Goal: Transaction & Acquisition: Purchase product/service

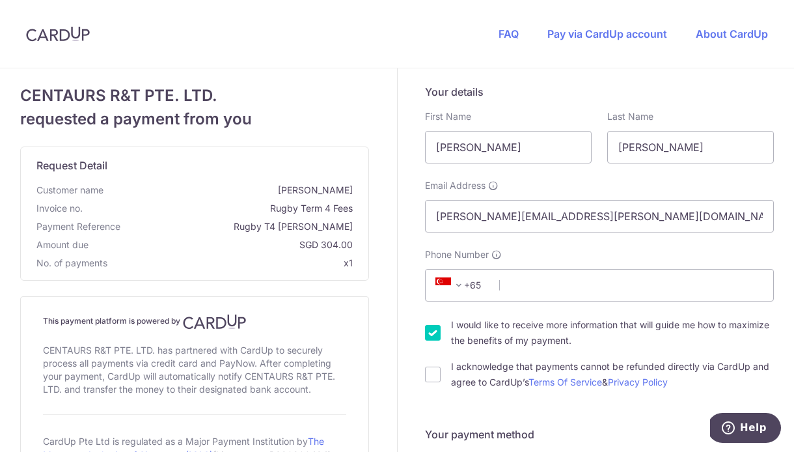
click at [432, 331] on input "I would like to receive more information that will guide me how to maximize the…" at bounding box center [433, 333] width 16 height 16
checkbox input "false"
click at [538, 288] on input "Phone Number" at bounding box center [599, 285] width 349 height 33
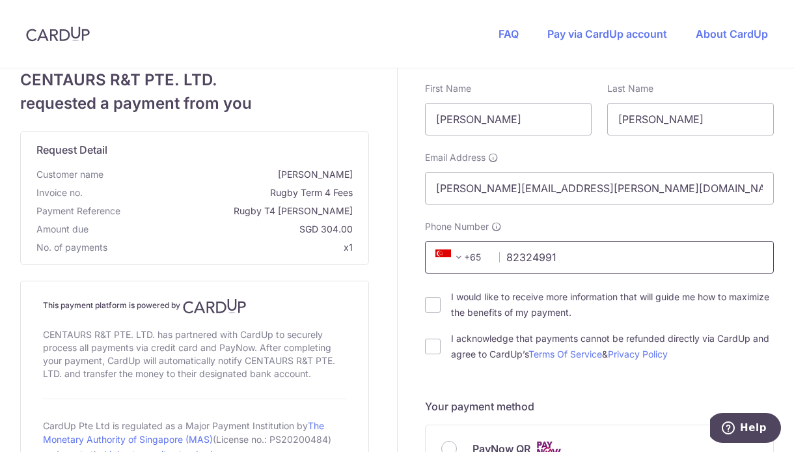
scroll to position [48, 0]
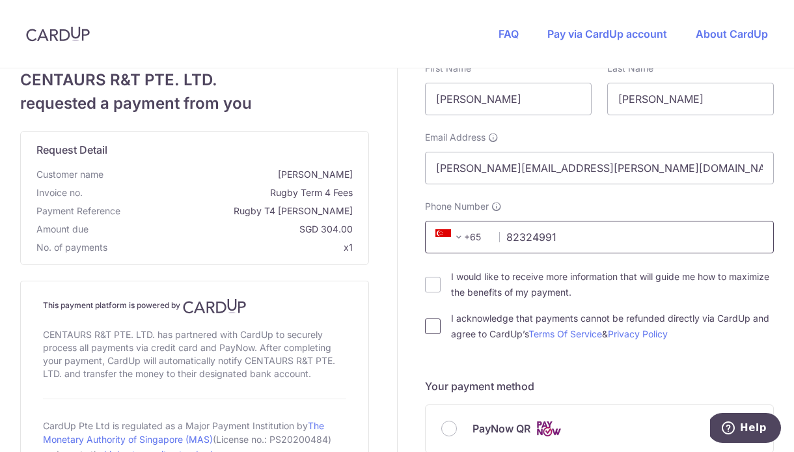
type input "82324991"
click at [439, 325] on input "I acknowledge that payments cannot be refunded directly via CardUp and agree to…" at bounding box center [433, 326] width 16 height 16
checkbox input "true"
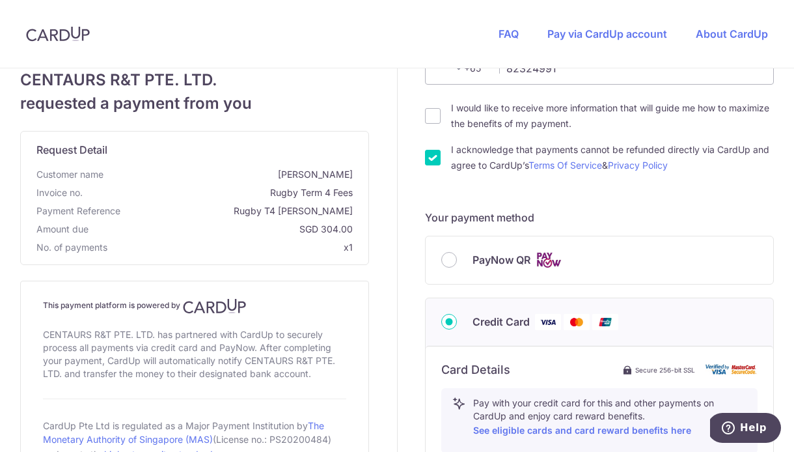
scroll to position [249, 0]
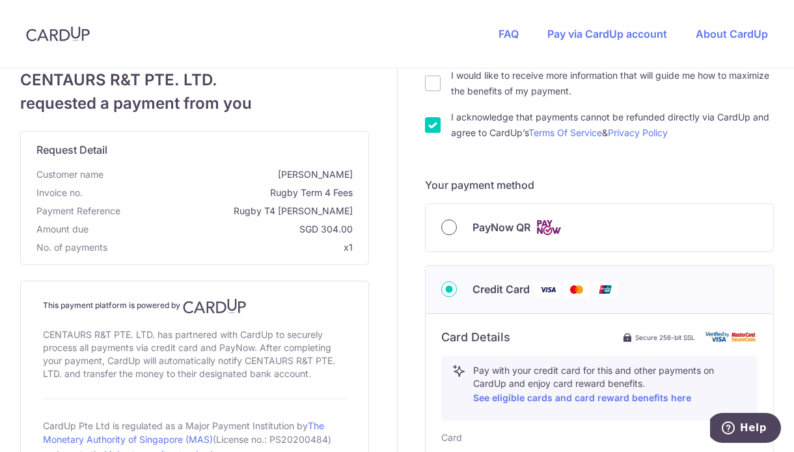
click at [452, 226] on input "PayNow QR" at bounding box center [449, 227] width 16 height 16
radio input "true"
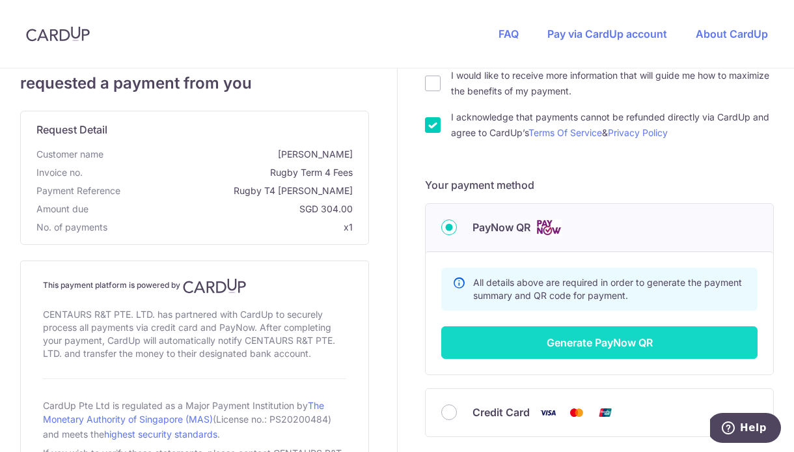
click at [597, 346] on button "Generate PayNow QR" at bounding box center [599, 342] width 316 height 33
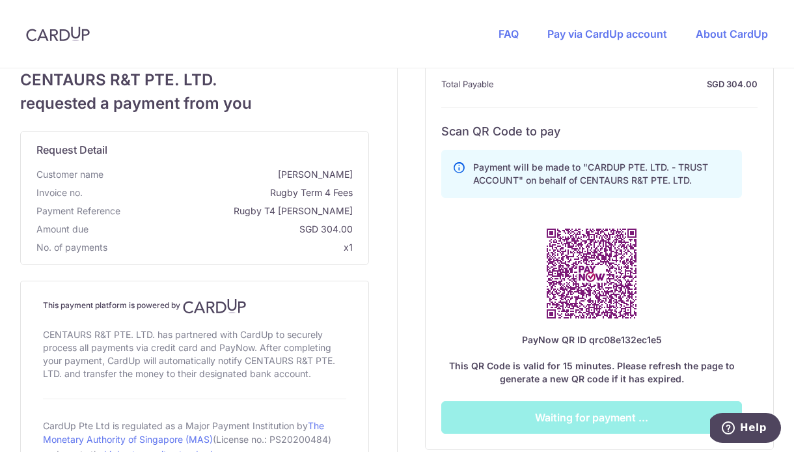
scroll to position [510, 0]
